Goal: Transaction & Acquisition: Purchase product/service

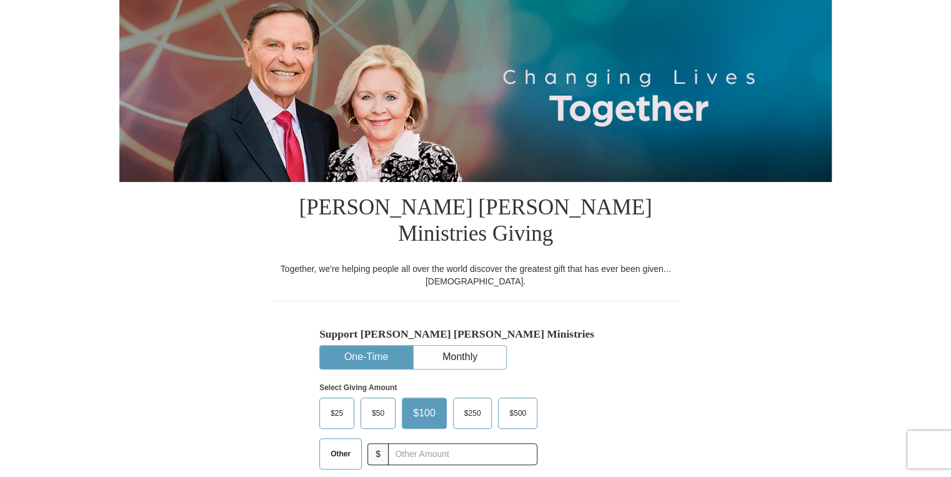
scroll to position [200, 0]
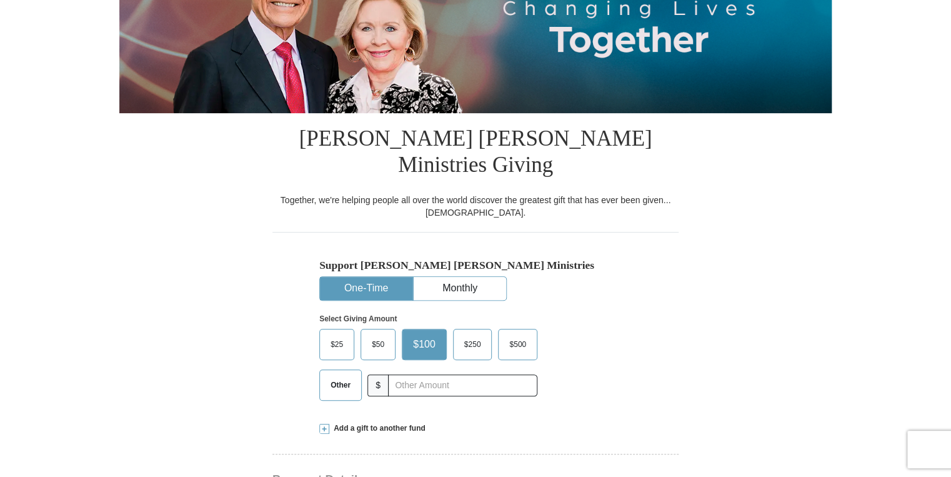
click at [342, 375] on span "Other" at bounding box center [340, 384] width 32 height 19
click at [0, 0] on input "Other" at bounding box center [0, 0] width 0 height 0
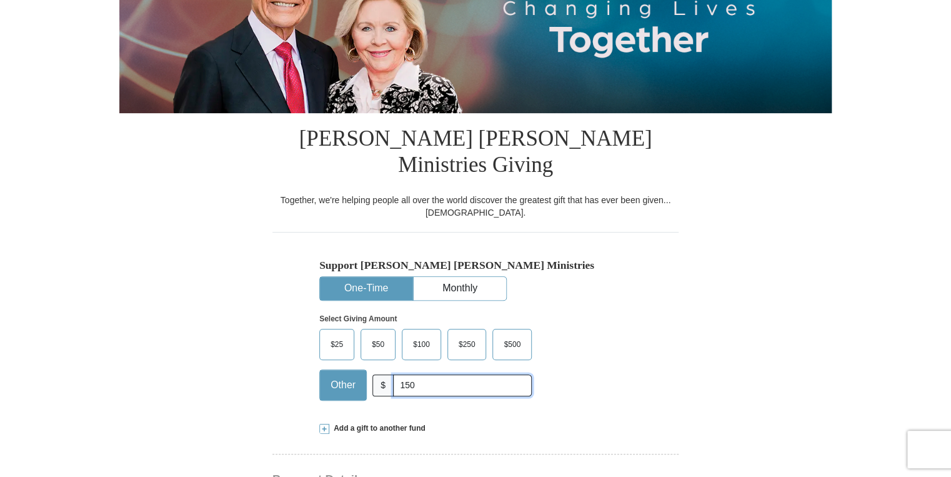
type input "150"
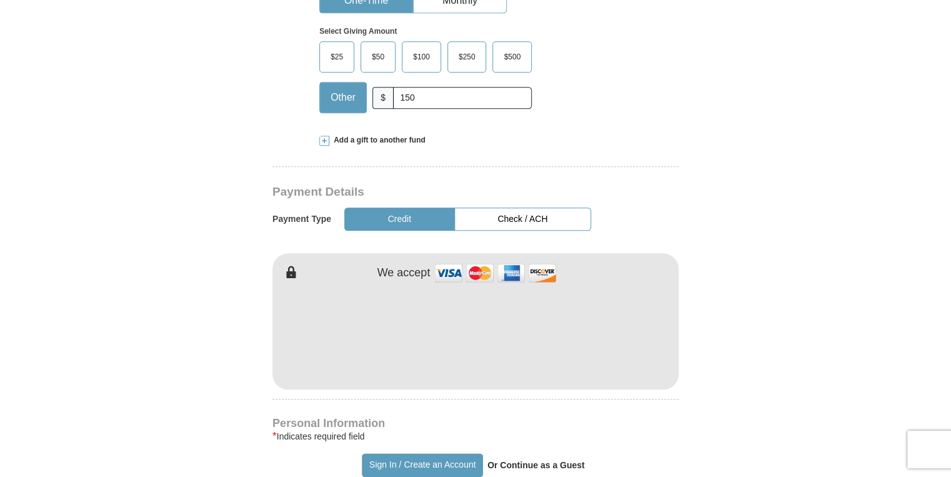
scroll to position [500, 0]
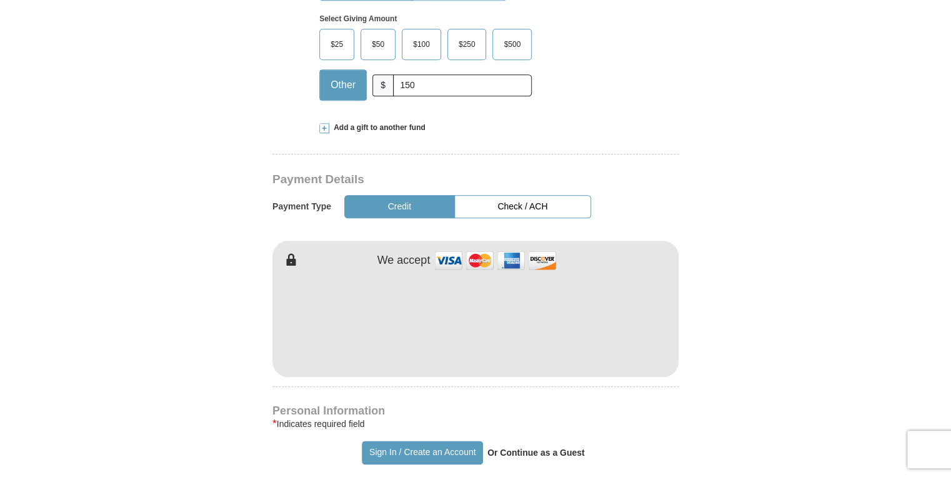
type button "[URL][DOMAIN_NAME]"
click at [382, 440] on button "Sign In / Create an Account" at bounding box center [422, 452] width 121 height 24
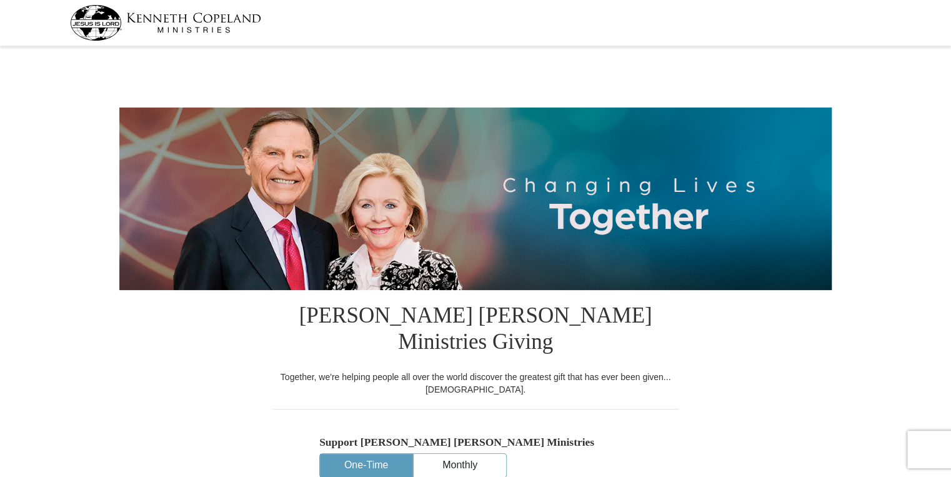
select select "FL"
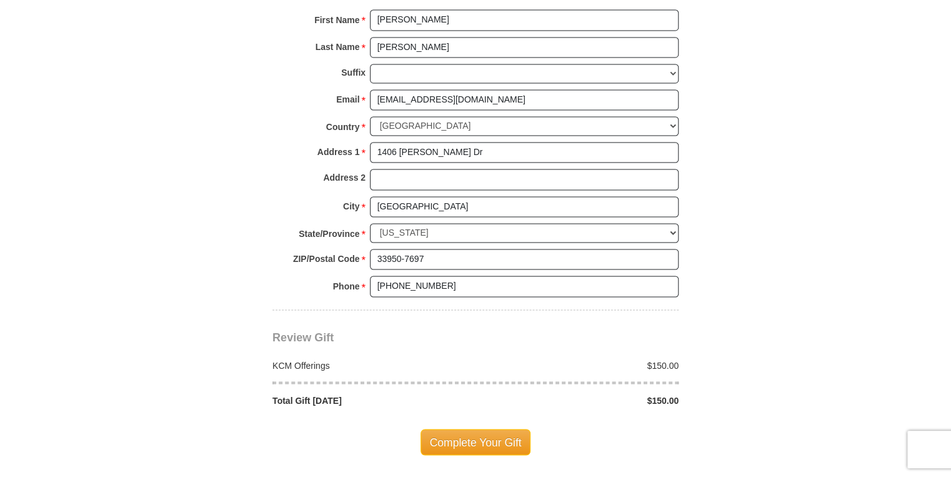
scroll to position [900, 0]
click at [472, 427] on span "Complete Your Gift" at bounding box center [475, 440] width 111 height 26
